Goal: Check status: Check status

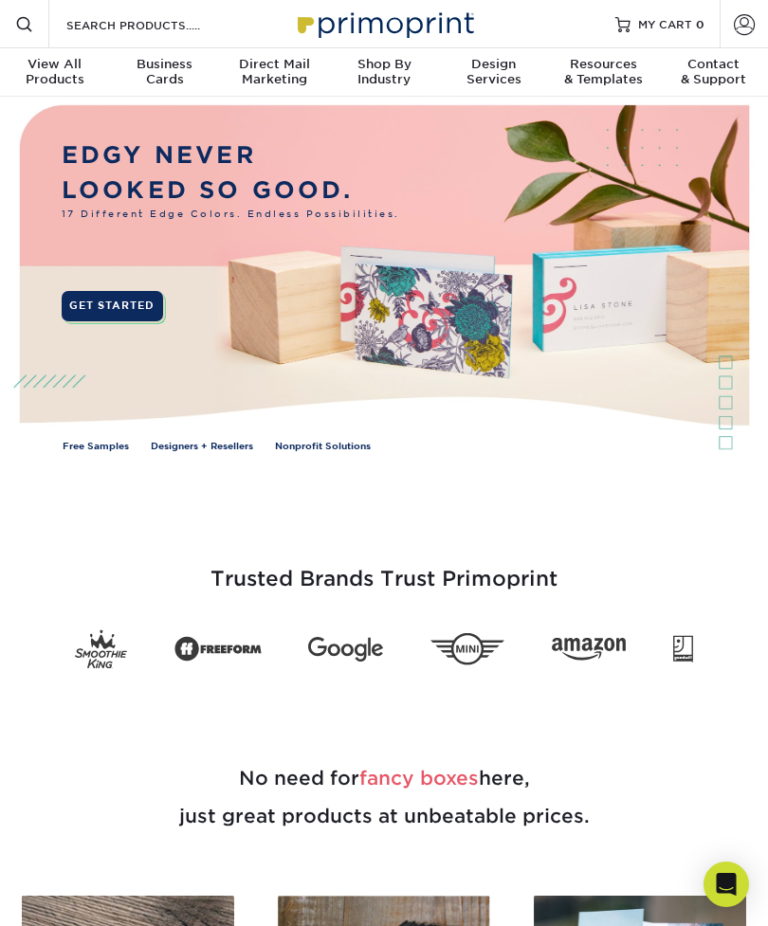
click at [732, 31] on link "Account" at bounding box center [743, 24] width 48 height 48
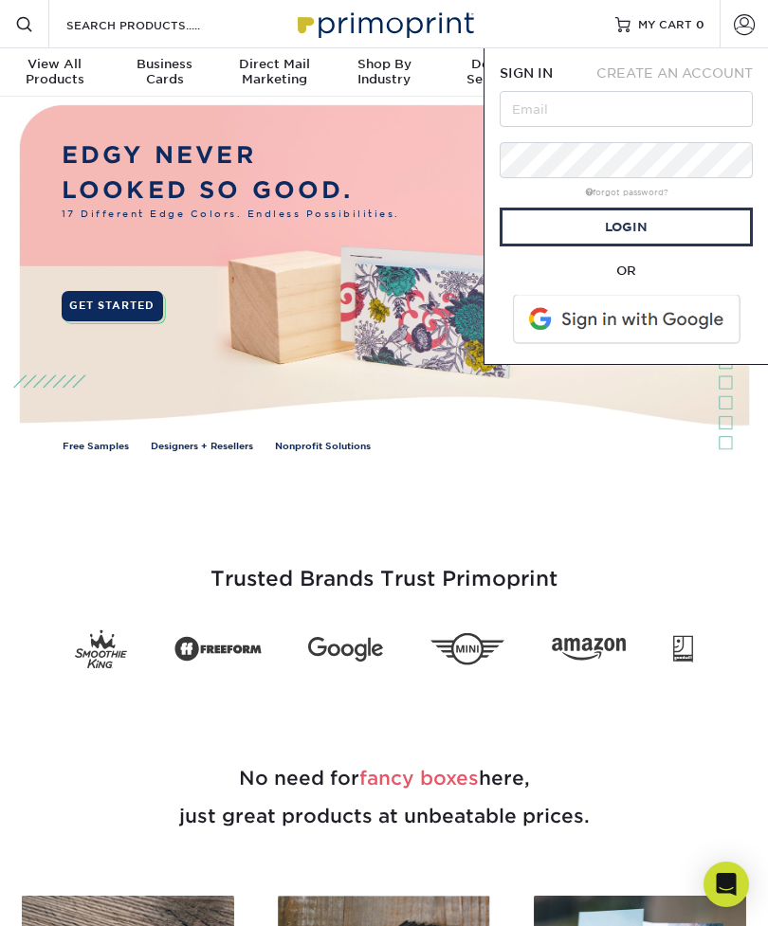
click at [657, 317] on span at bounding box center [628, 319] width 242 height 49
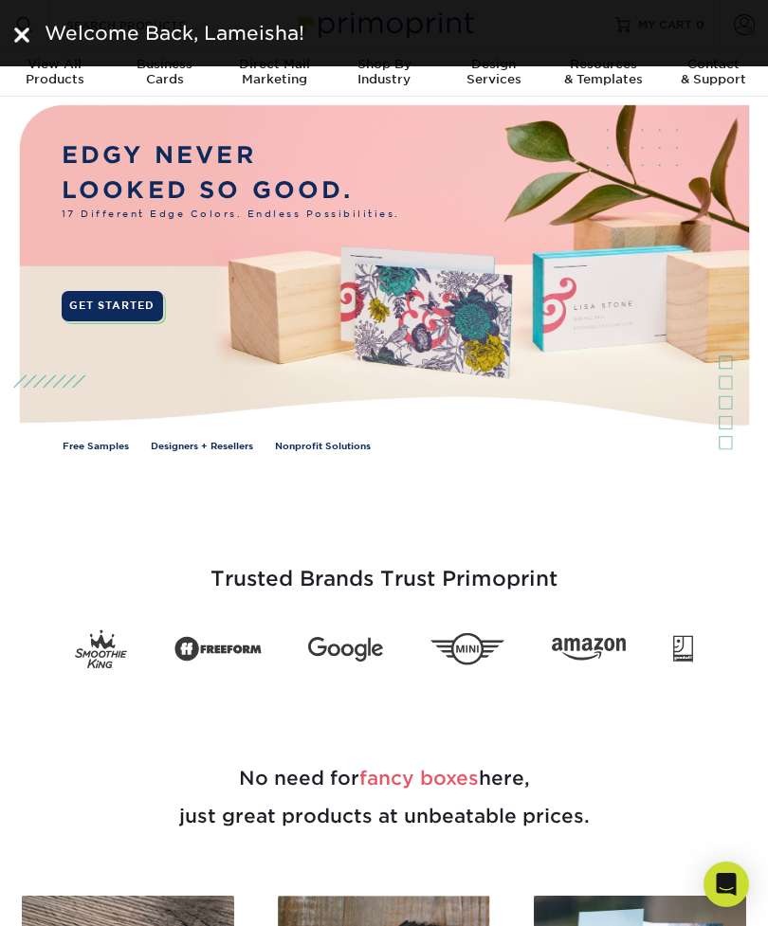
click at [39, 28] on div "Welcome Back, Lameisha!" at bounding box center [395, 33] width 716 height 28
click at [26, 38] on img at bounding box center [21, 34] width 15 height 15
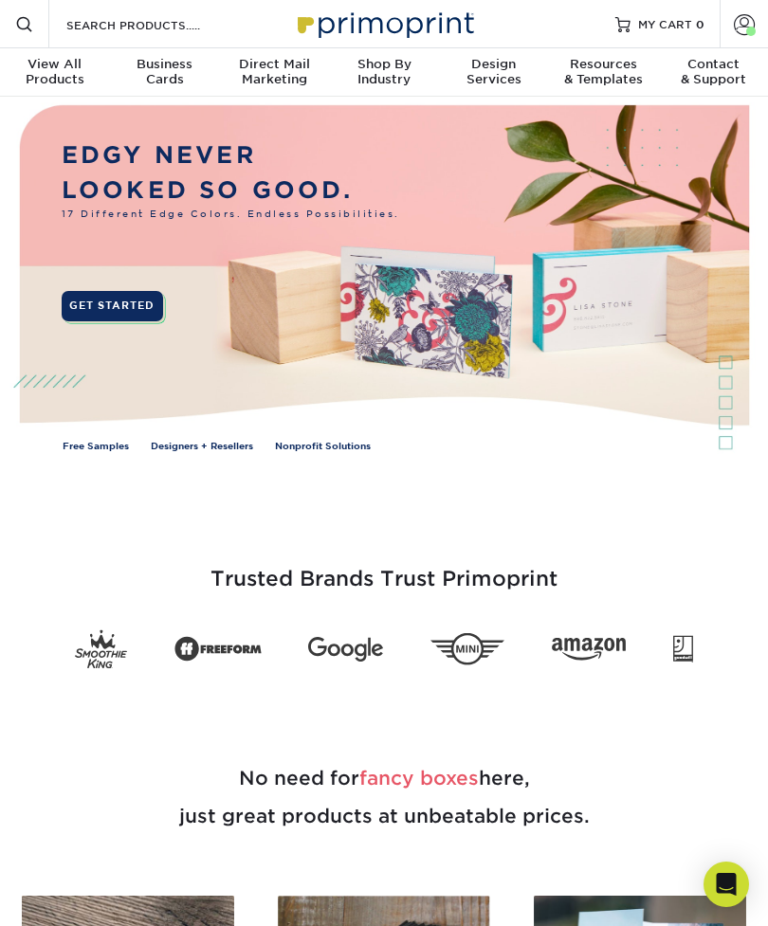
click at [736, 35] on link "Account" at bounding box center [743, 24] width 48 height 48
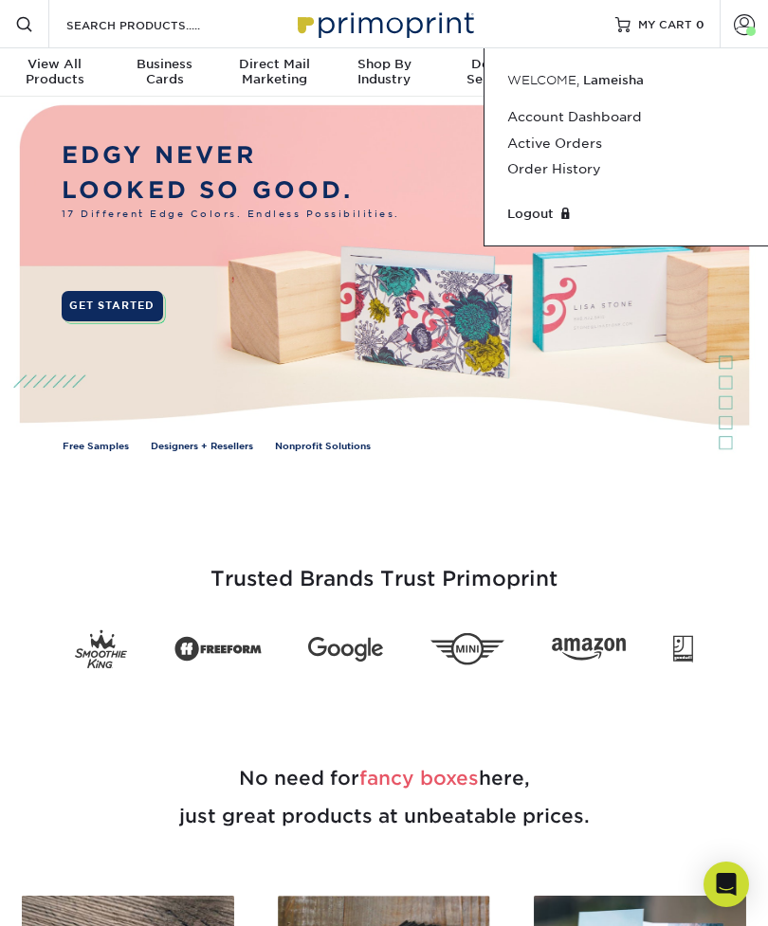
click at [581, 142] on link "Active Orders" at bounding box center [626, 144] width 238 height 26
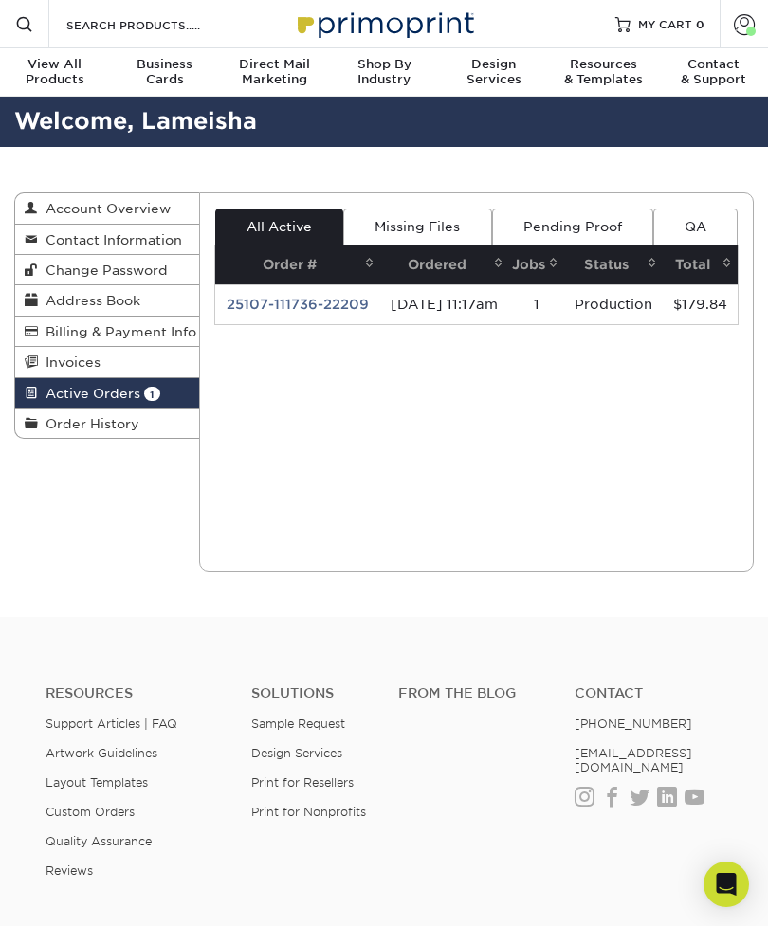
click at [449, 228] on link "Missing Files" at bounding box center [417, 226] width 148 height 36
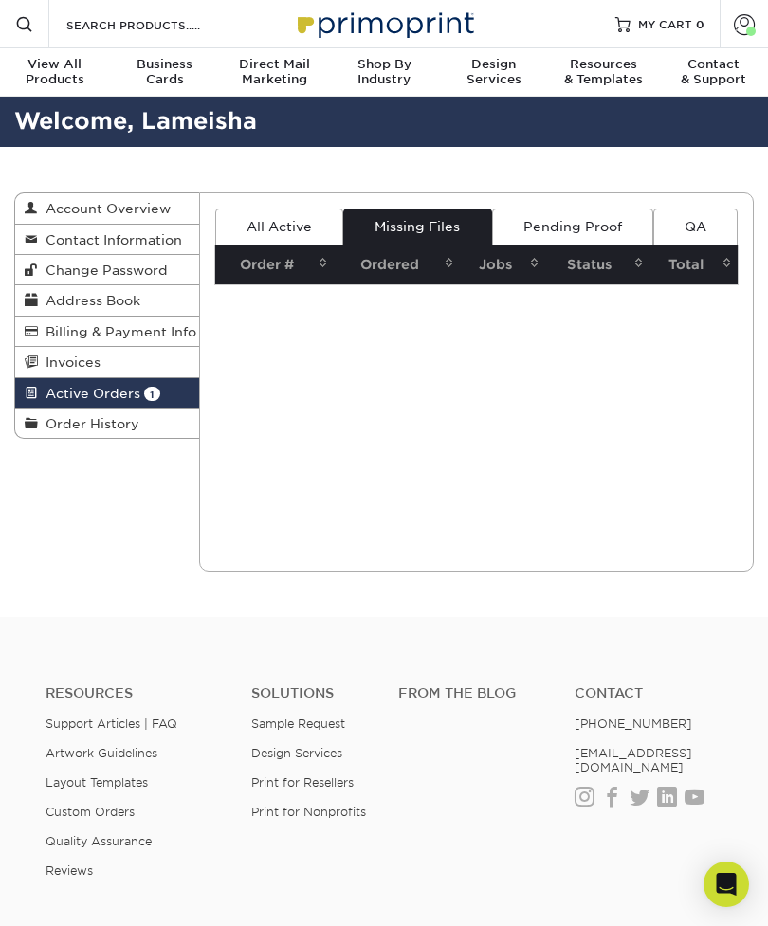
click at [694, 231] on link "QA" at bounding box center [695, 226] width 84 height 36
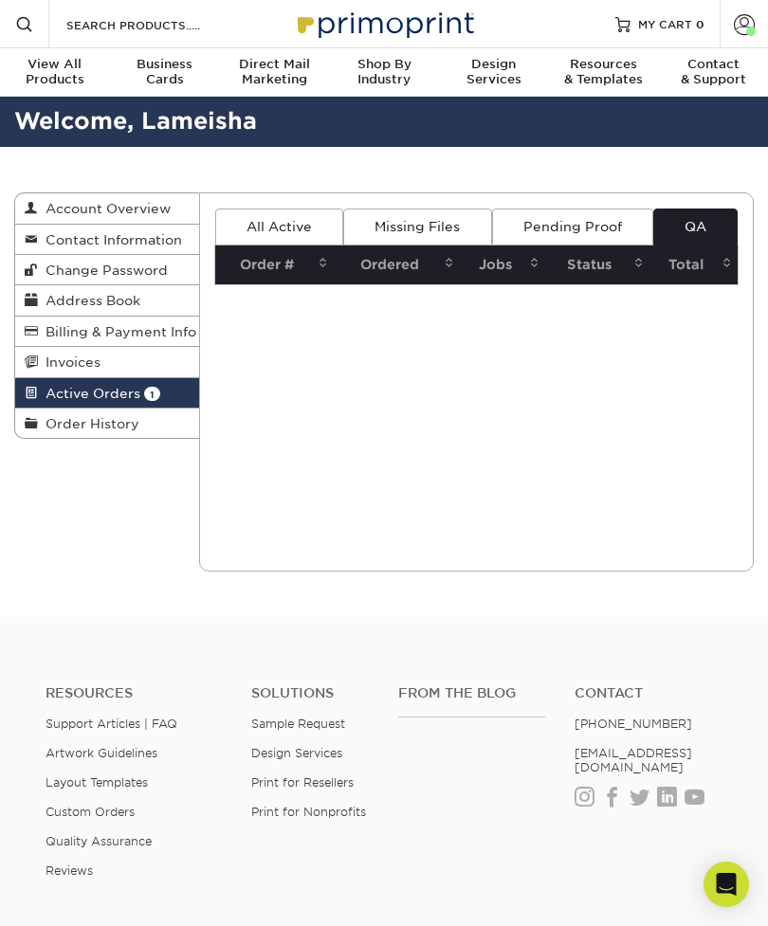
click at [610, 223] on link "Pending Proof" at bounding box center [572, 226] width 161 height 36
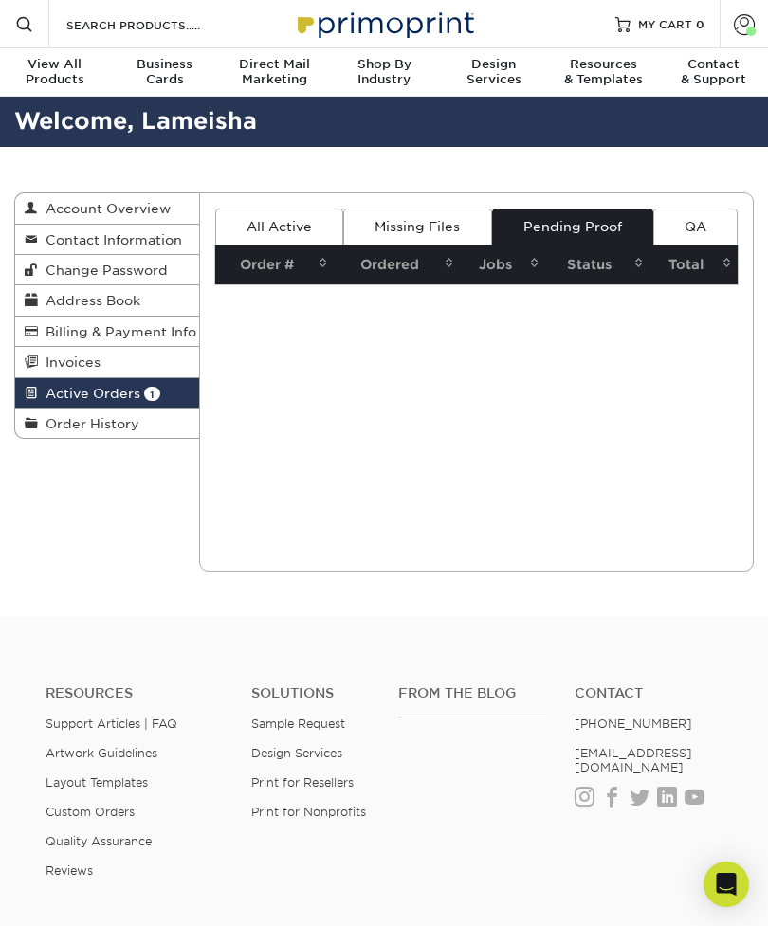
click at [318, 235] on link "All Active" at bounding box center [279, 226] width 128 height 36
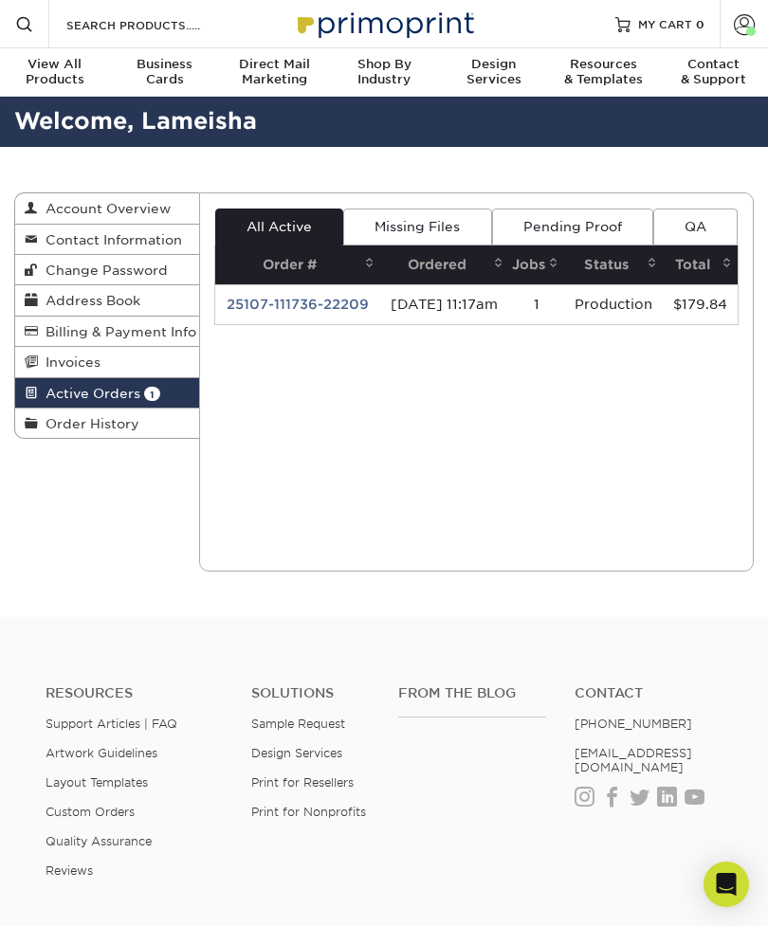
click at [604, 324] on td "Production" at bounding box center [613, 304] width 99 height 40
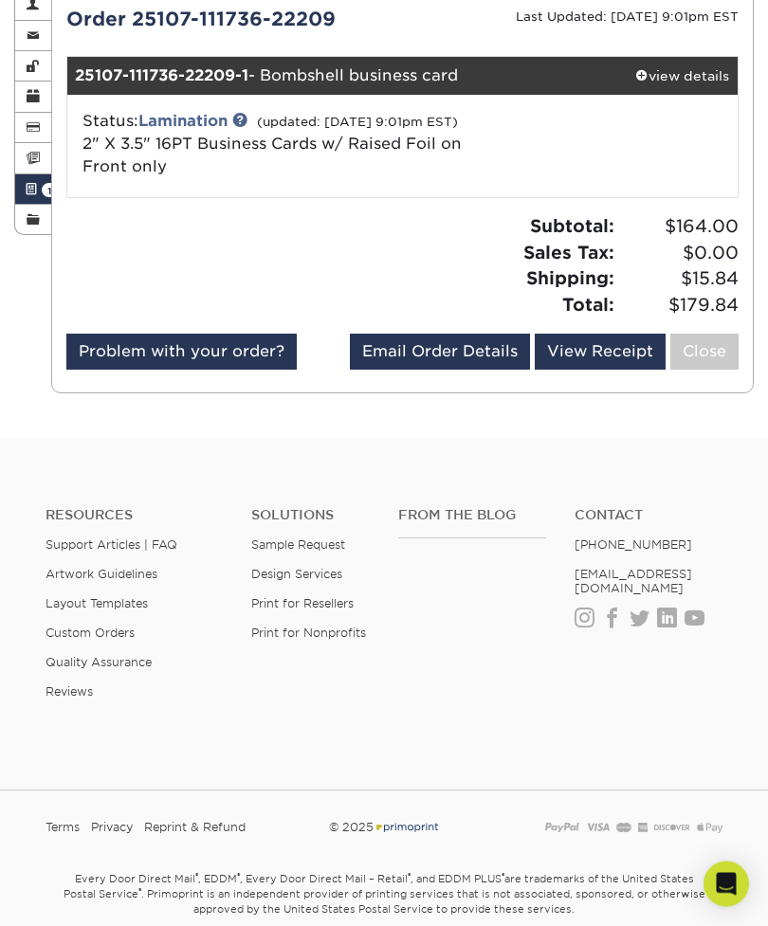
scroll to position [219, 0]
